Goal: Task Accomplishment & Management: Use online tool/utility

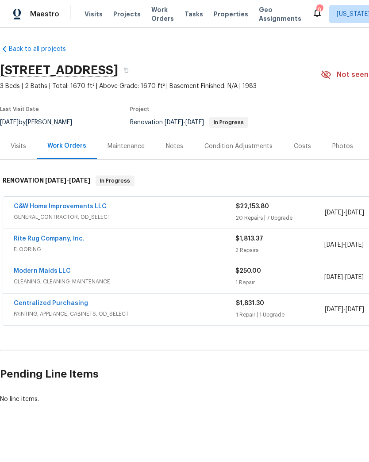
scroll to position [1, 0]
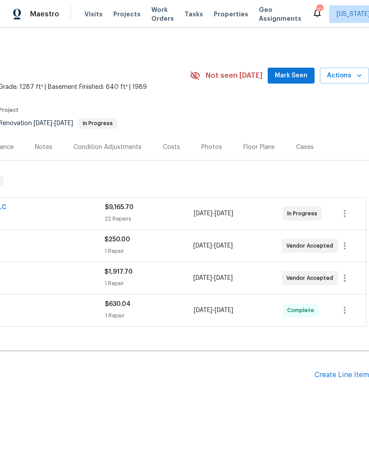
scroll to position [0, 131]
click at [348, 277] on icon "button" at bounding box center [344, 278] width 11 height 11
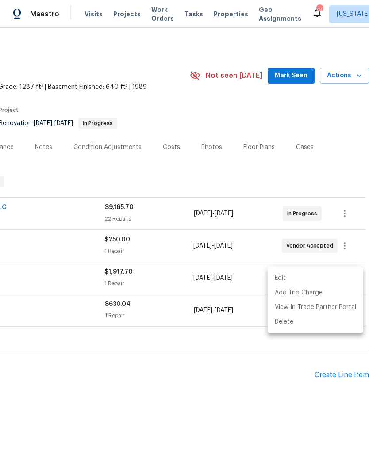
click at [317, 277] on li "Edit" at bounding box center [314, 278] width 95 height 15
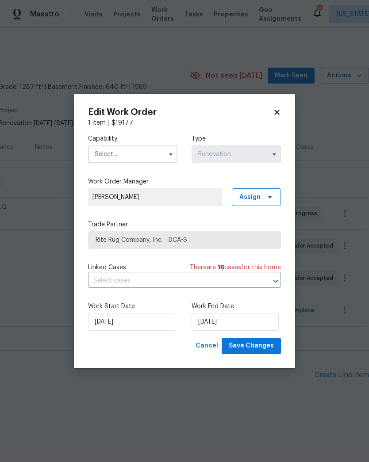
click at [163, 150] on input "text" at bounding box center [132, 154] width 89 height 18
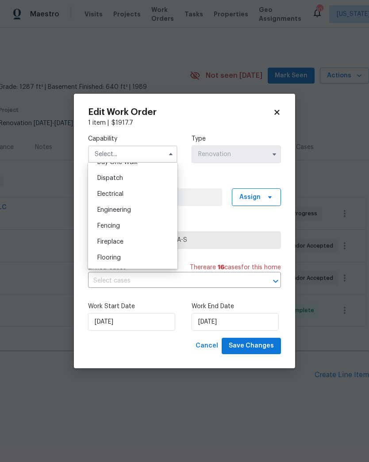
scroll to position [270, 0]
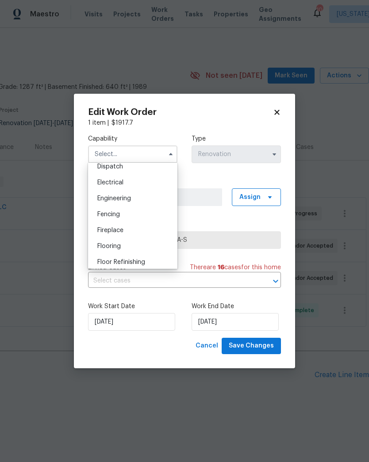
click at [138, 241] on div "Flooring" at bounding box center [132, 246] width 85 height 16
type input "Flooring"
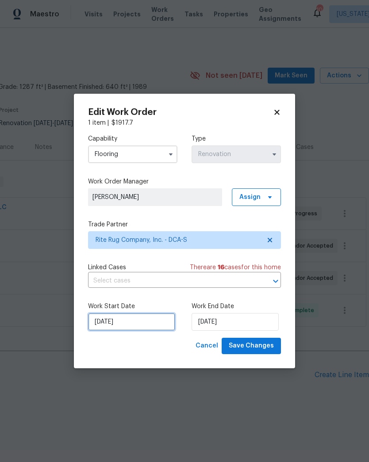
click at [137, 314] on input "[DATE]" at bounding box center [131, 322] width 87 height 18
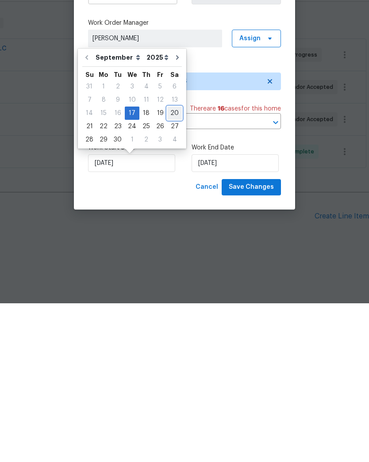
click at [168, 266] on div "20" at bounding box center [174, 272] width 15 height 12
type input "[DATE]"
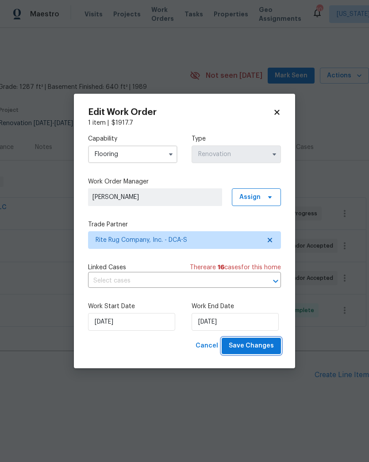
click at [260, 343] on span "Save Changes" at bounding box center [251, 345] width 45 height 11
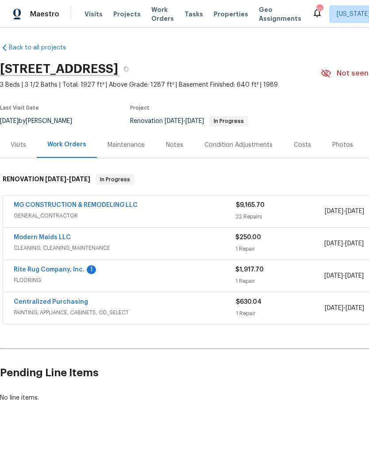
scroll to position [2, 0]
click at [66, 268] on link "Rite Rug Company, Inc." at bounding box center [49, 270] width 71 height 6
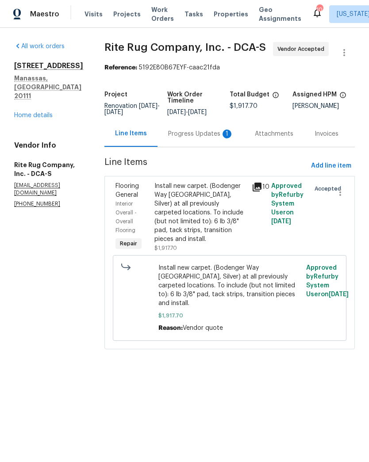
click at [187, 138] on div "Progress Updates 1" at bounding box center [200, 134] width 65 height 9
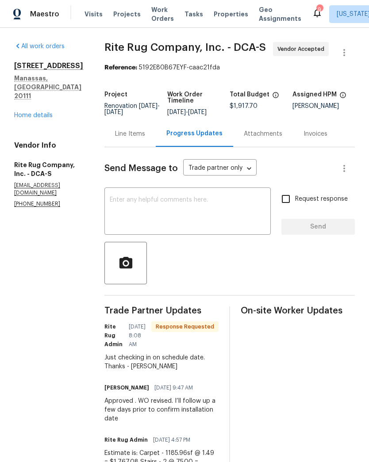
click at [34, 112] on link "Home details" at bounding box center [33, 115] width 38 height 6
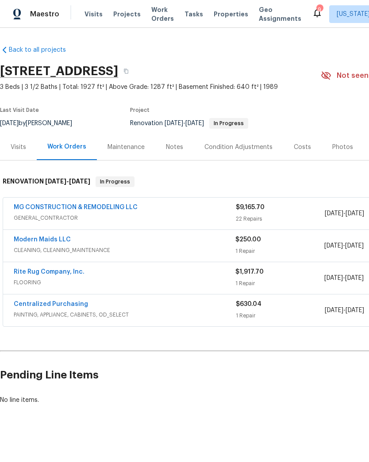
click at [58, 270] on link "Rite Rug Company, Inc." at bounding box center [49, 272] width 71 height 6
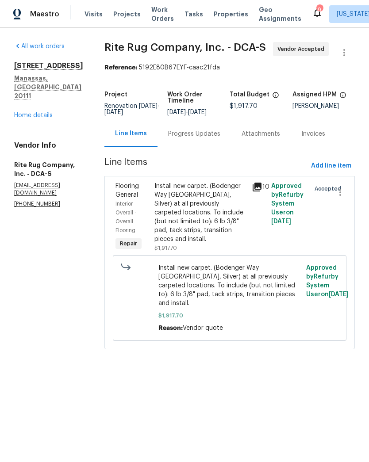
click at [179, 131] on div "Progress Updates" at bounding box center [194, 134] width 52 height 9
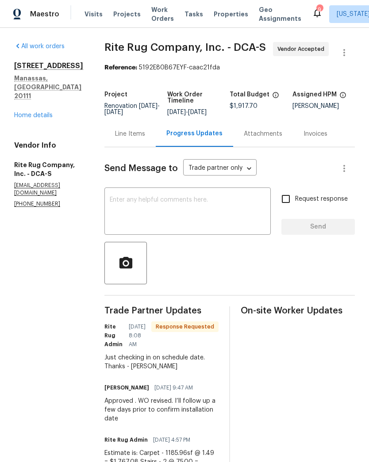
click at [119, 143] on div "Line Items" at bounding box center [129, 134] width 51 height 26
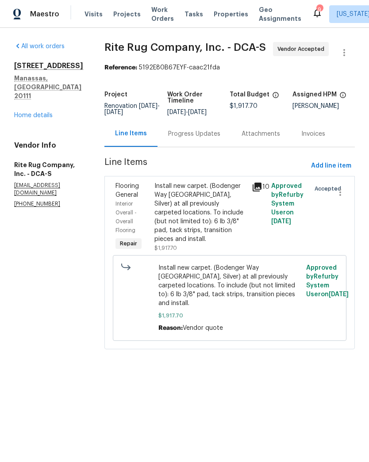
click at [182, 133] on div "Progress Updates" at bounding box center [194, 134] width 52 height 9
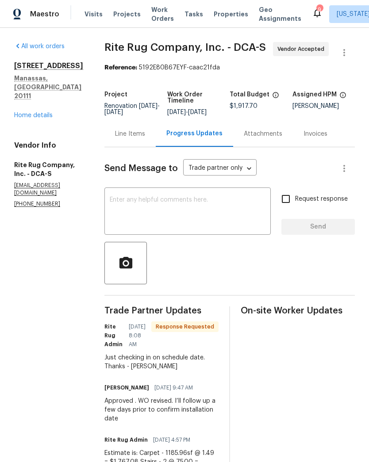
click at [120, 134] on div "Line Items" at bounding box center [130, 134] width 30 height 9
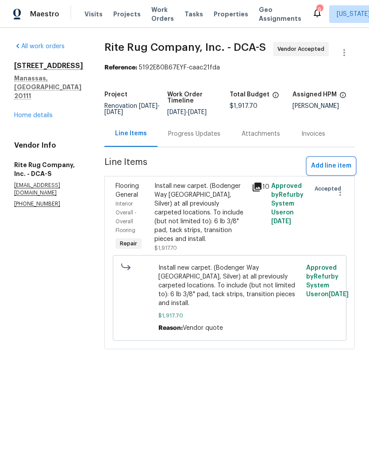
click at [330, 163] on span "Add line item" at bounding box center [331, 165] width 40 height 11
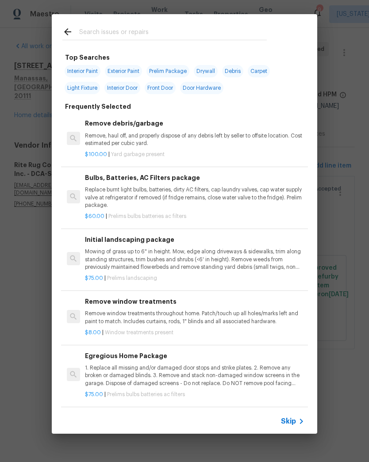
click at [230, 30] on input "text" at bounding box center [172, 33] width 187 height 13
type input "Lvp"
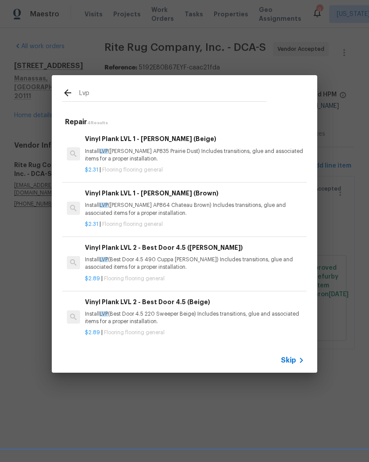
click at [210, 207] on p "Install LVP ([PERSON_NAME] AP864 Chateau Brown) Includes transitions, glue and …" at bounding box center [194, 209] width 219 height 15
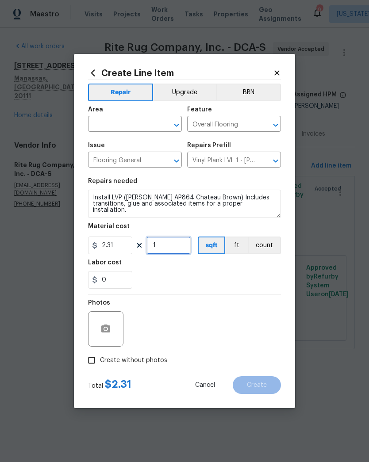
click at [172, 243] on input "1" at bounding box center [168, 246] width 44 height 18
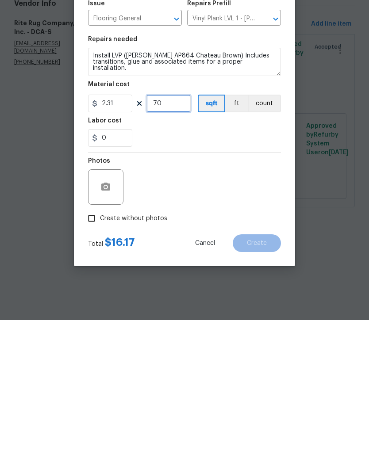
type input "700"
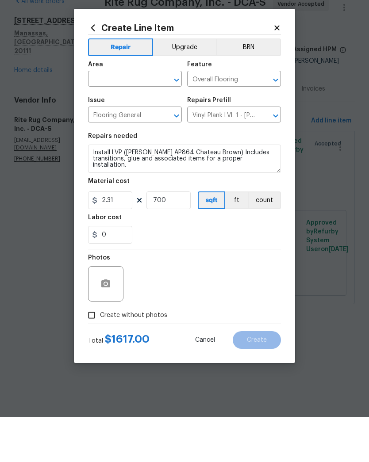
click at [278, 70] on icon at bounding box center [276, 72] width 5 height 5
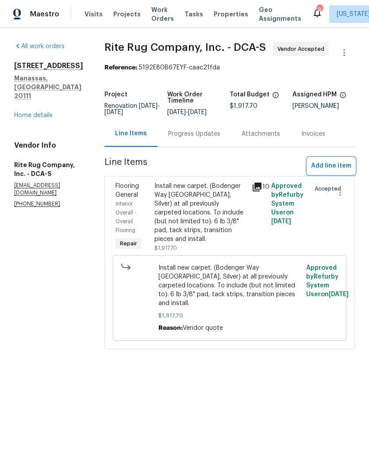
click at [329, 170] on span "Add line item" at bounding box center [331, 165] width 40 height 11
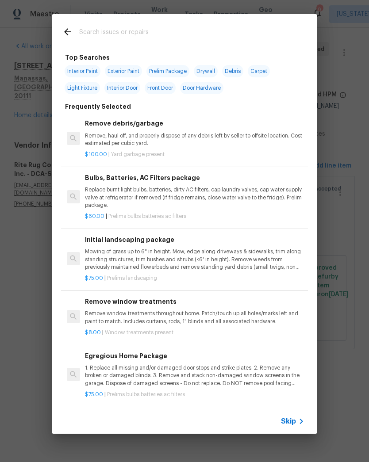
click at [168, 34] on input "text" at bounding box center [172, 33] width 187 height 13
type input "Lvp"
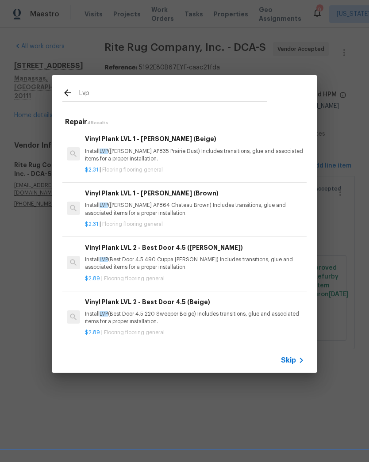
click at [206, 221] on p "$2.31 | Flooring flooring general" at bounding box center [194, 225] width 219 height 8
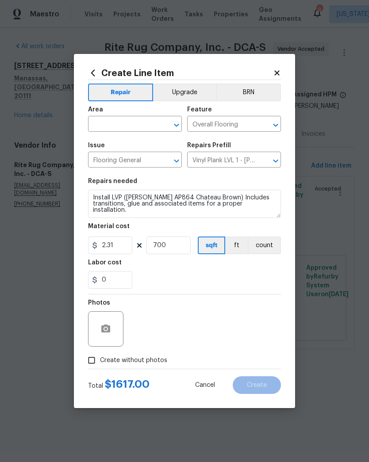
click at [118, 325] on div at bounding box center [105, 328] width 35 height 35
click at [109, 328] on icon "button" at bounding box center [105, 328] width 9 height 8
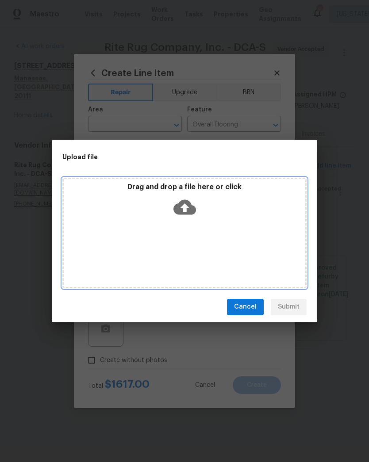
click at [195, 206] on icon at bounding box center [184, 207] width 23 height 23
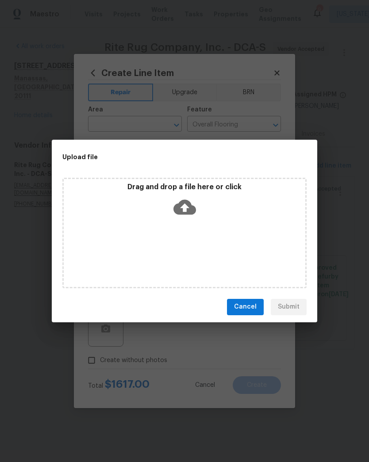
click at [245, 308] on span "Cancel" at bounding box center [245, 306] width 23 height 11
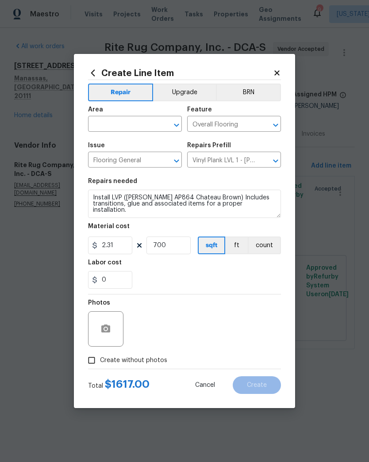
click at [195, 95] on button "Upgrade" at bounding box center [184, 93] width 63 height 18
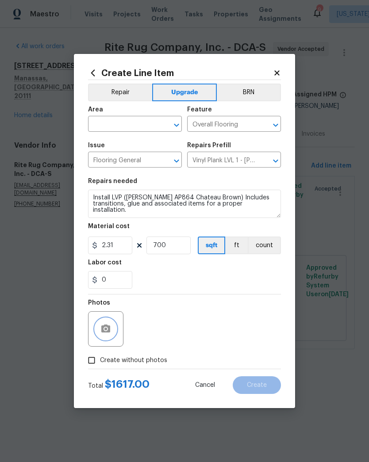
click at [107, 329] on circle "button" at bounding box center [105, 329] width 3 height 3
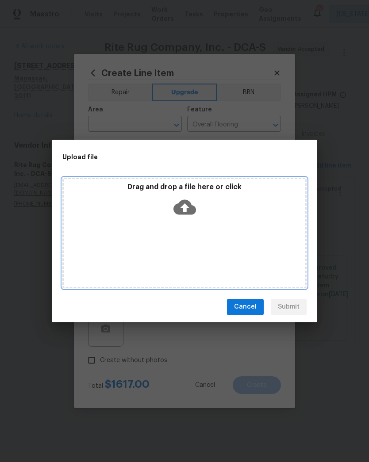
click at [183, 205] on icon at bounding box center [184, 206] width 23 height 15
